Goal: Task Accomplishment & Management: Use online tool/utility

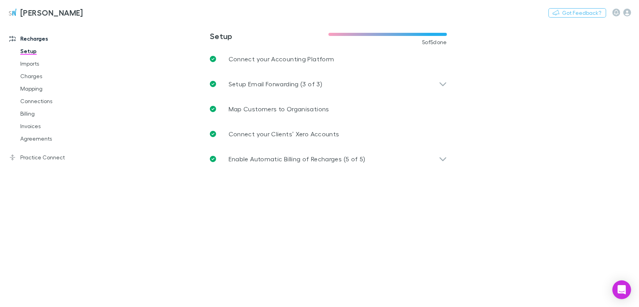
click at [32, 137] on link "Agreements" at bounding box center [57, 138] width 90 height 12
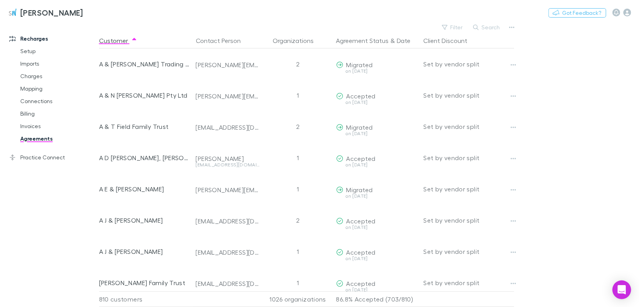
click at [485, 29] on button "Search" at bounding box center [487, 27] width 36 height 9
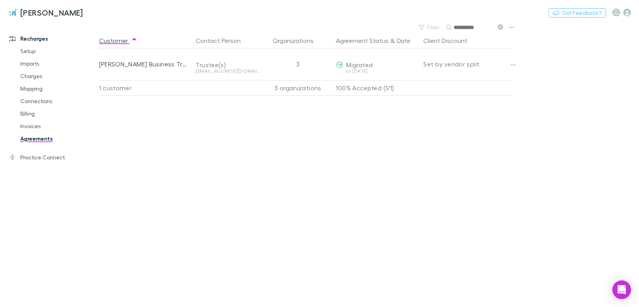
type input "**********"
click at [0, 0] on button "Copy link" at bounding box center [0, 0] width 0 height 0
